Goal: Information Seeking & Learning: Check status

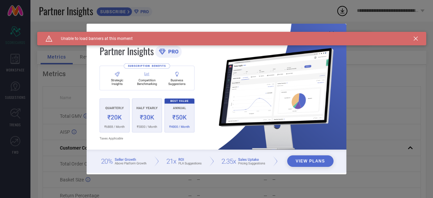
click at [414, 38] on icon at bounding box center [416, 39] width 4 height 4
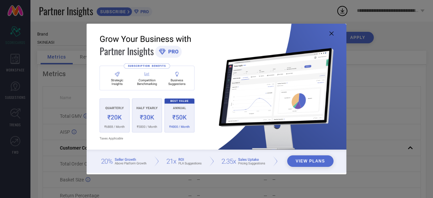
click at [333, 31] on img at bounding box center [217, 98] width 260 height 149
click at [333, 33] on icon at bounding box center [331, 33] width 4 height 4
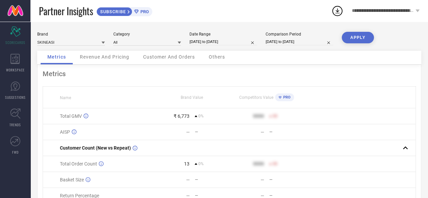
select select "4"
select select "2025"
select select "5"
select select "2025"
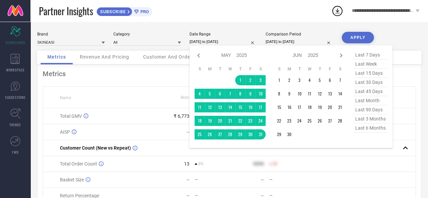
click at [238, 43] on input "[DATE] to [DATE]" at bounding box center [223, 41] width 68 height 7
click at [344, 56] on icon at bounding box center [341, 55] width 8 height 8
select select "5"
select select "2025"
select select "6"
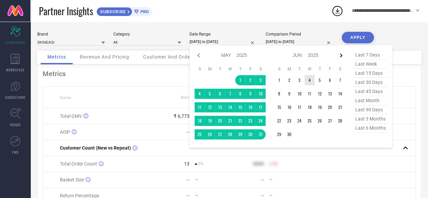
select select "2025"
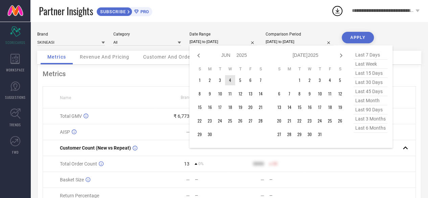
click at [342, 57] on icon at bounding box center [341, 55] width 8 height 8
select select "7"
select select "2025"
select select "8"
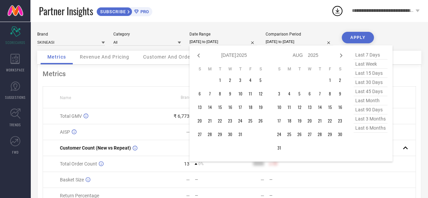
select select "2025"
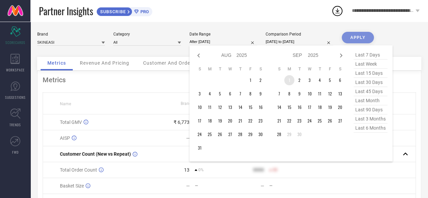
click at [290, 81] on td "1" at bounding box center [289, 80] width 10 height 10
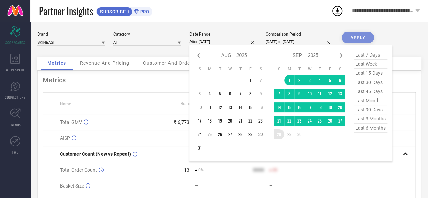
type input "[DATE] to [DATE]"
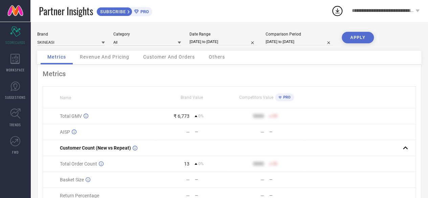
click at [355, 31] on div "Brand SKINEASI Category All Date Range [DATE] to [DATE] Comparison Period [DATE…" at bounding box center [228, 134] width 397 height 225
click at [355, 36] on button "APPLY" at bounding box center [357, 37] width 32 height 11
